Goal: Information Seeking & Learning: Understand process/instructions

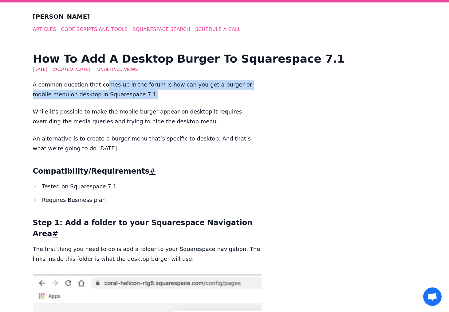
drag, startPoint x: 99, startPoint y: 81, endPoint x: 217, endPoint y: 91, distance: 118.0
click at [217, 91] on p "A common question that comes up in the forum is how can you get a burger or mob…" at bounding box center [147, 90] width 228 height 20
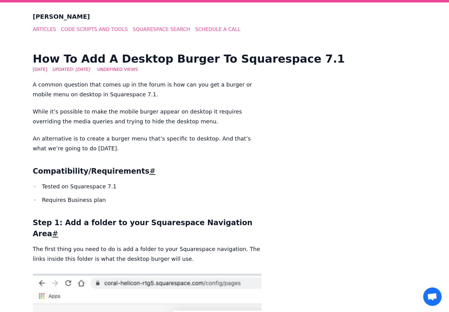
click at [192, 115] on p "While it’s possible to make the mobile burger appear on desktop it requires ove…" at bounding box center [147, 117] width 228 height 20
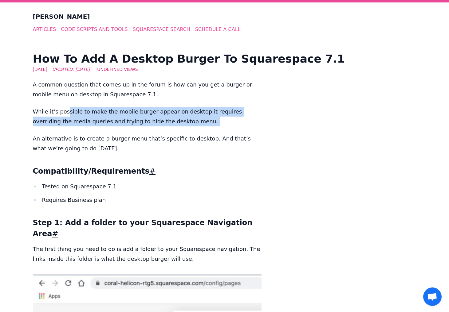
drag, startPoint x: 65, startPoint y: 111, endPoint x: 181, endPoint y: 128, distance: 116.7
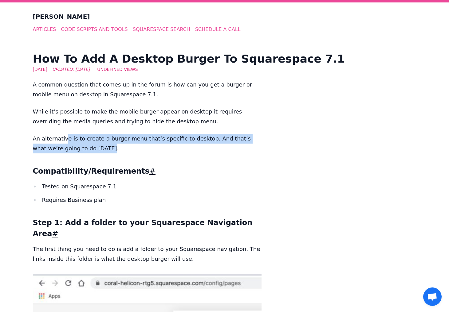
drag, startPoint x: 89, startPoint y: 140, endPoint x: 259, endPoint y: 150, distance: 170.4
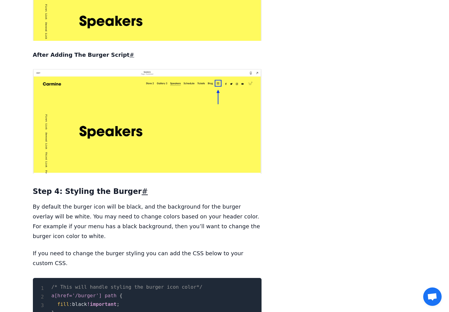
scroll to position [1469, 0]
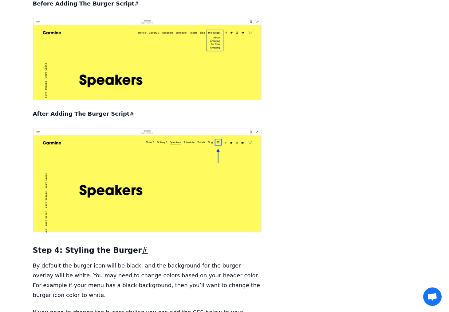
click at [366, 130] on article "How To Add A Desktop Burger To Squarespace 7.1 [DATE] Updated: [DATE] undefined…" at bounding box center [224, 245] width 383 height 3324
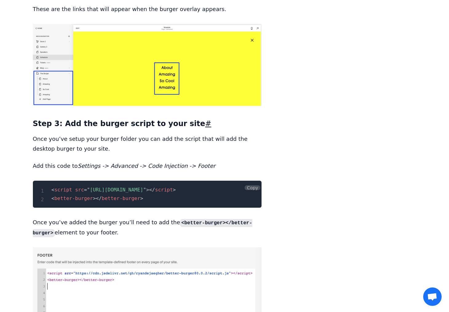
scroll to position [0, 83]
drag, startPoint x: 213, startPoint y: 150, endPoint x: 335, endPoint y: 150, distance: 122.2
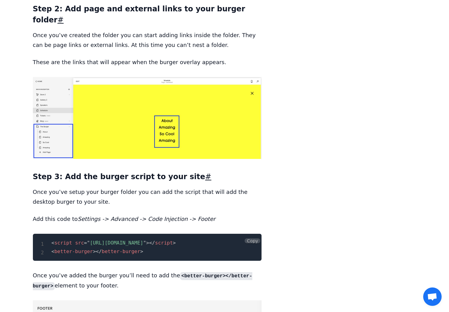
scroll to position [0, 0]
drag, startPoint x: 220, startPoint y: 201, endPoint x: 90, endPoint y: 205, distance: 130.2
click at [90, 240] on span "= " [URL][DOMAIN_NAME] "" at bounding box center [115, 243] width 62 height 6
copy span "[URL][DOMAIN_NAME]"
click at [127, 187] on p "Once you’ve setup your burger folder you can add the script that will add the d…" at bounding box center [147, 197] width 228 height 20
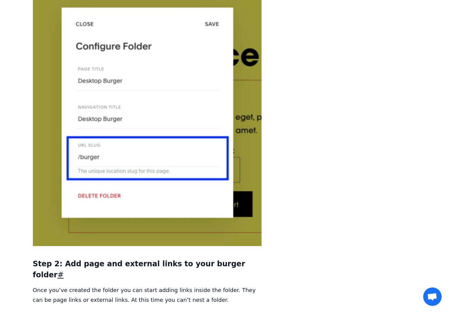
scroll to position [741, 0]
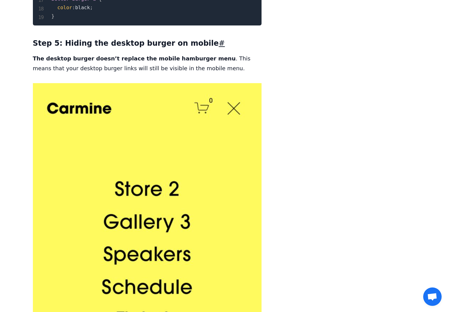
scroll to position [2072, 0]
